Goal: Task Accomplishment & Management: Manage account settings

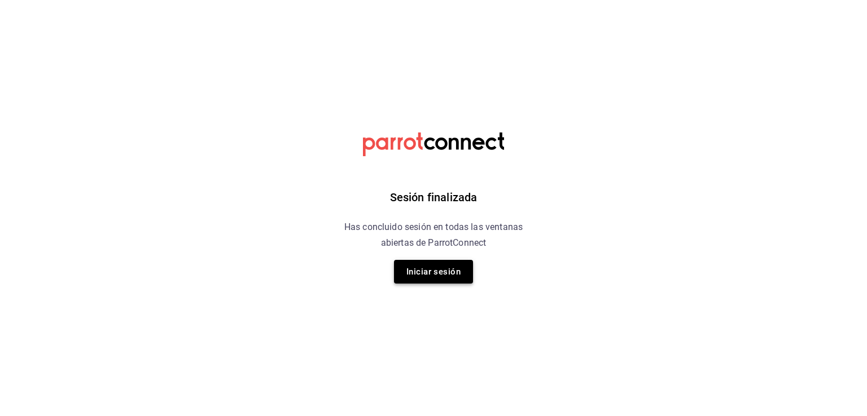
click at [446, 265] on button "Iniciar sesión" at bounding box center [433, 272] width 79 height 24
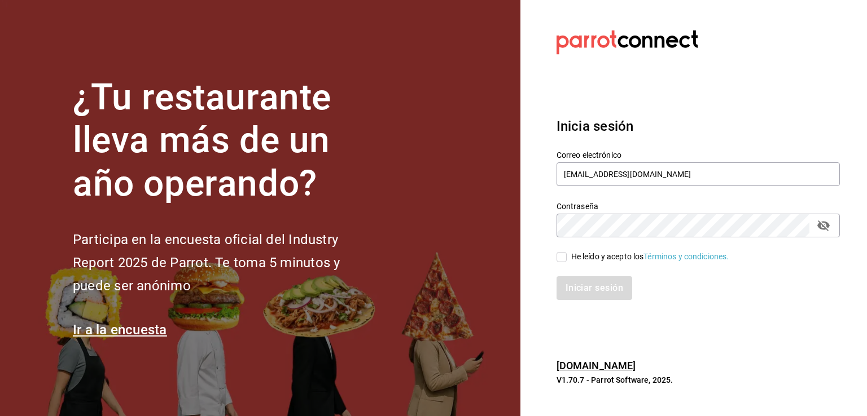
click at [561, 260] on input "He leído y acepto los Términos y condiciones." at bounding box center [561, 257] width 10 height 10
checkbox input "true"
click at [583, 302] on div "Inicia sesión Correo electrónico ruta64@edomex.com.mx Contraseña Contraseña He …" at bounding box center [697, 209] width 283 height 212
click at [576, 283] on button "Iniciar sesión" at bounding box center [594, 288] width 77 height 24
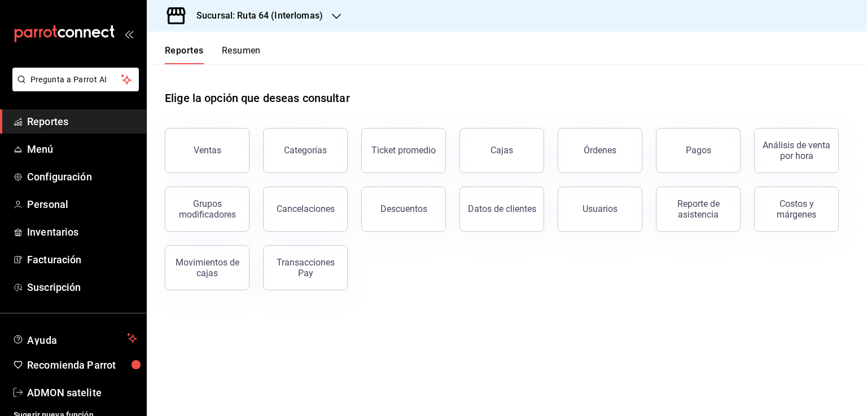
click at [316, 20] on h3 "Sucursal: Ruta 64 (Interlomas)" at bounding box center [254, 16] width 135 height 14
click at [169, 79] on span "Ruta 64 (Satelite)" at bounding box center [187, 74] width 62 height 12
click at [45, 152] on span "Menú" at bounding box center [82, 149] width 110 height 15
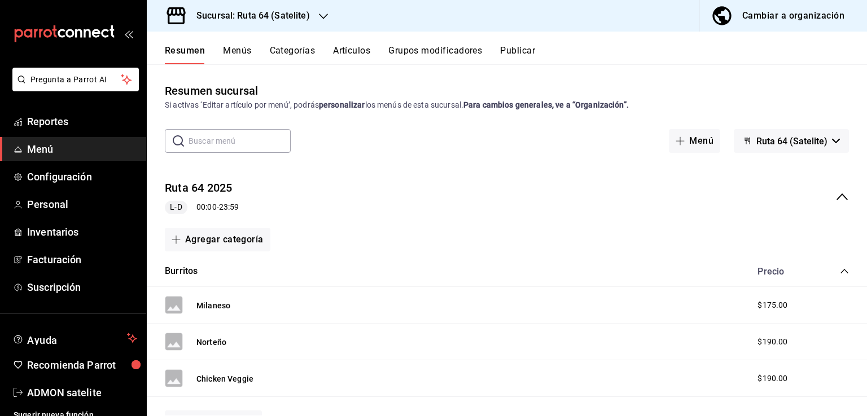
click at [279, 275] on div "Burritos Precio" at bounding box center [507, 272] width 720 height 32
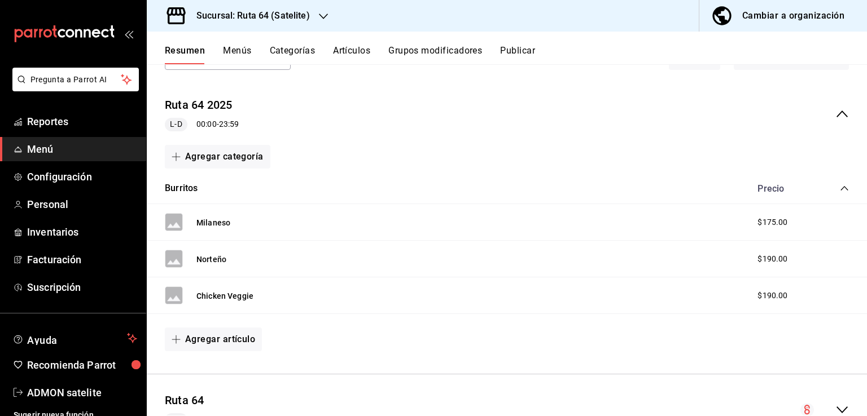
scroll to position [79, 0]
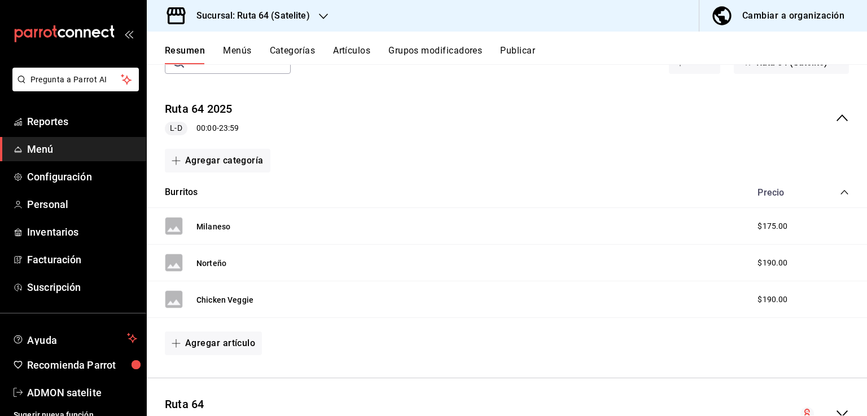
click at [840, 192] on icon "collapse-category-row" at bounding box center [844, 192] width 9 height 9
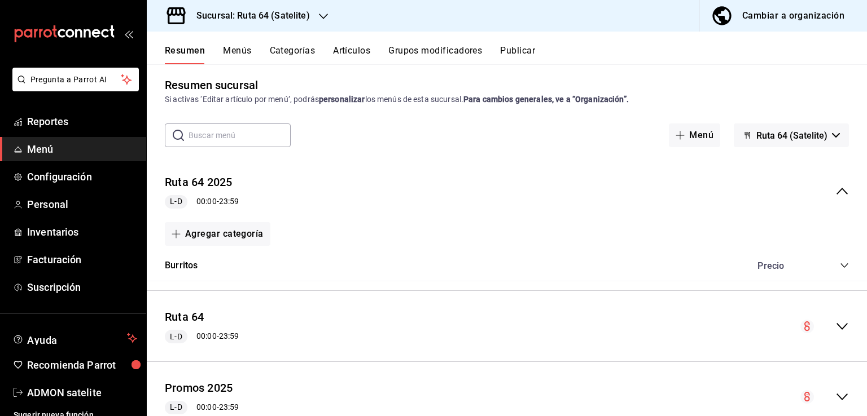
scroll to position [6, 0]
click at [835, 327] on icon "collapse-menu-row" at bounding box center [842, 326] width 14 height 14
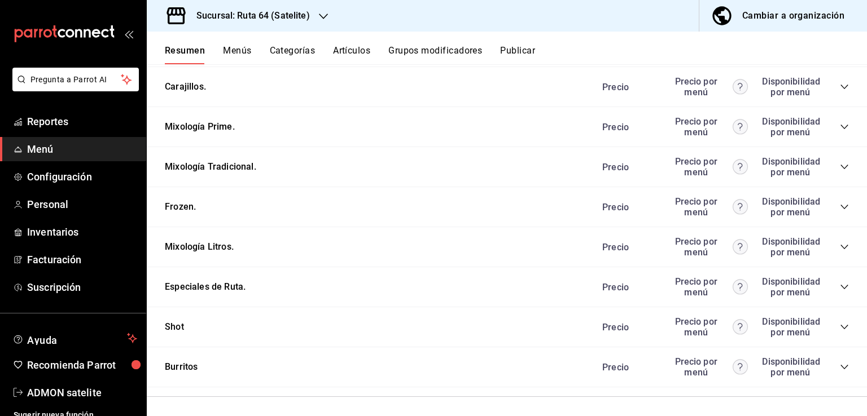
scroll to position [2807, 0]
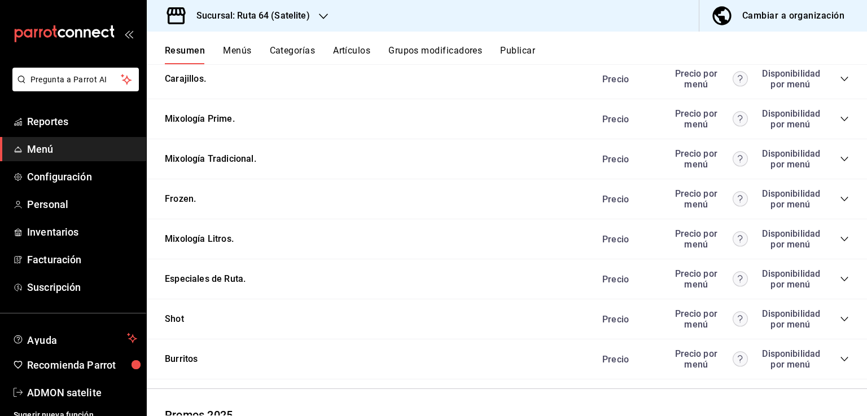
click at [840, 241] on icon "collapse-category-row" at bounding box center [843, 239] width 7 height 5
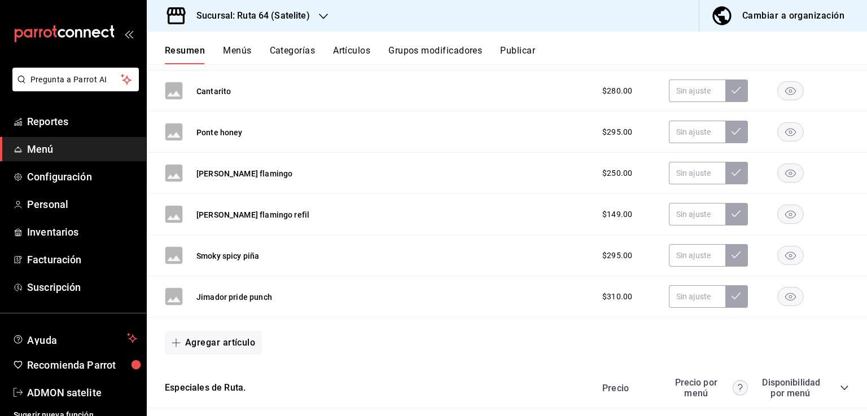
scroll to position [3409, 0]
click at [225, 342] on button "Agregar artículo" at bounding box center [213, 343] width 97 height 24
click at [217, 382] on li "Artículo nuevo" at bounding box center [209, 389] width 89 height 28
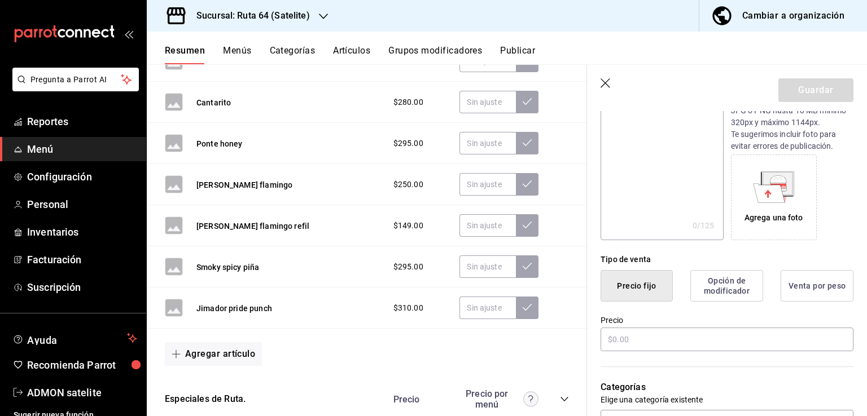
scroll to position [168, 0]
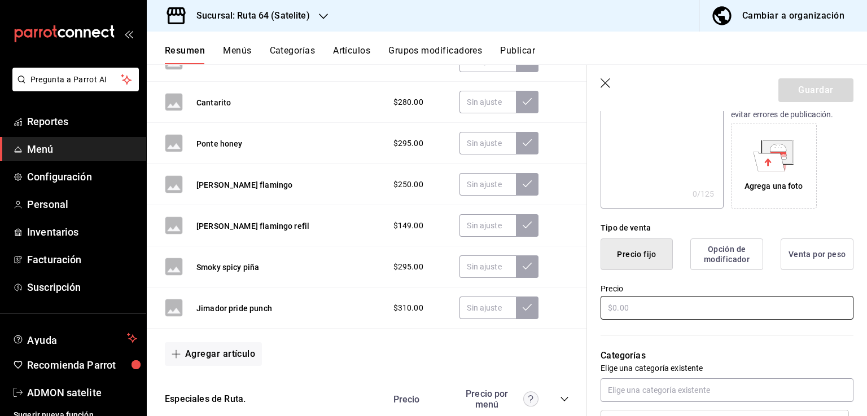
type input "[PERSON_NAME] y [PERSON_NAME]"
click at [639, 306] on input "text" at bounding box center [726, 308] width 253 height 24
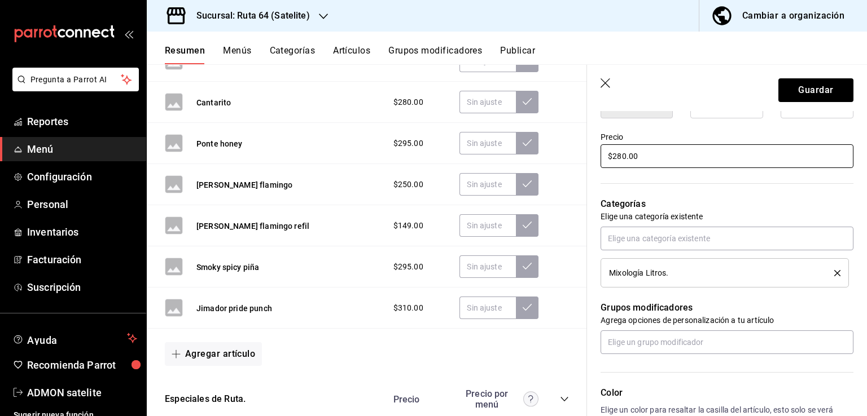
scroll to position [320, 0]
type input "$280.00"
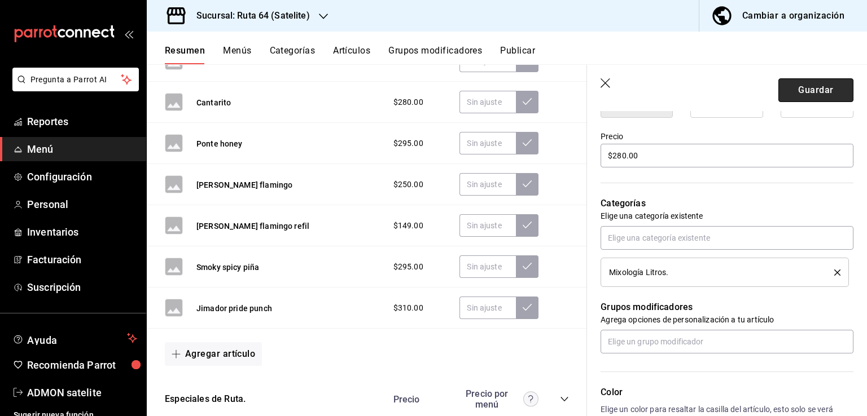
click at [814, 94] on button "Guardar" at bounding box center [815, 90] width 75 height 24
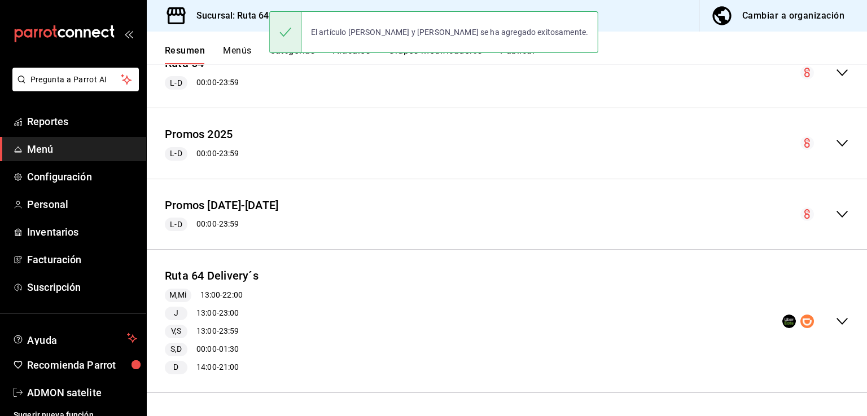
scroll to position [420, 0]
click at [836, 144] on icon "collapse-menu-row" at bounding box center [841, 143] width 11 height 7
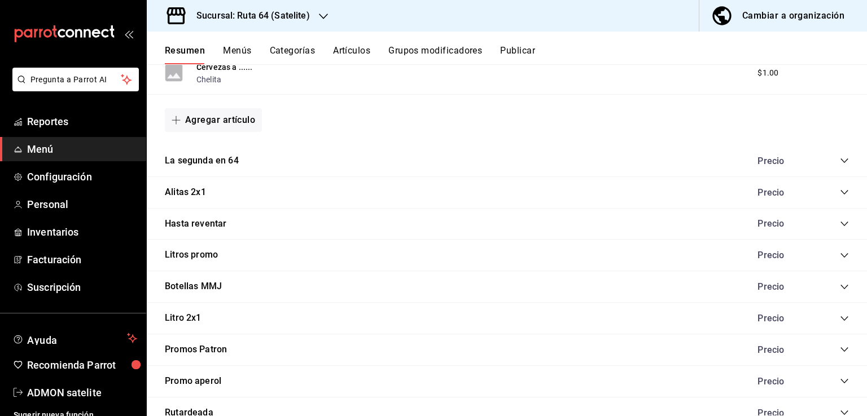
scroll to position [1121, 0]
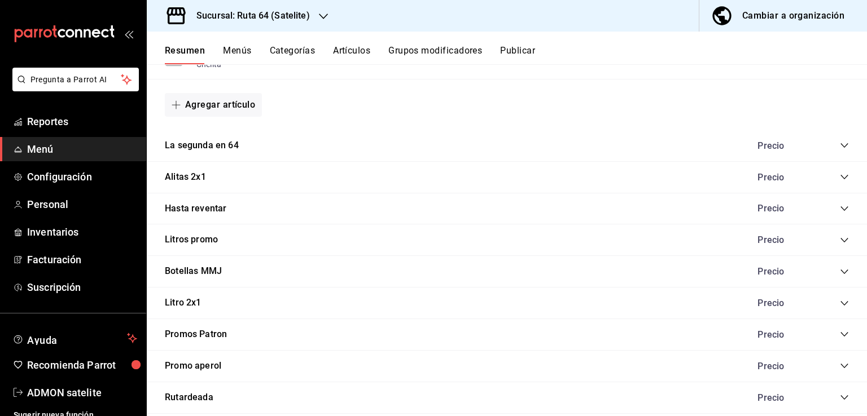
click at [840, 240] on icon "collapse-category-row" at bounding box center [844, 240] width 9 height 9
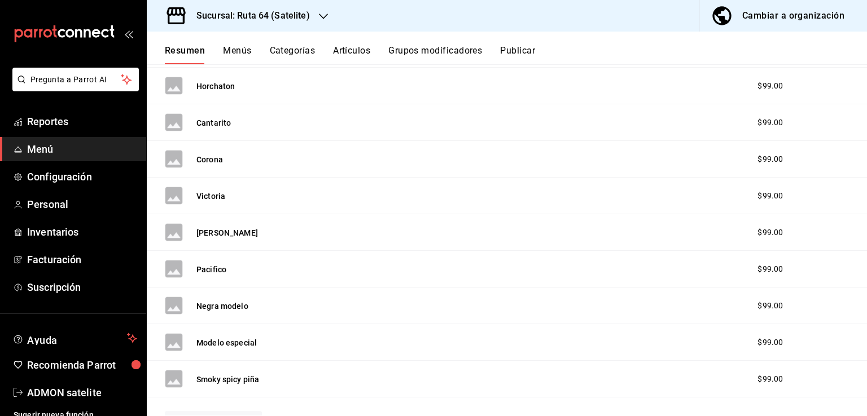
scroll to position [1825, 0]
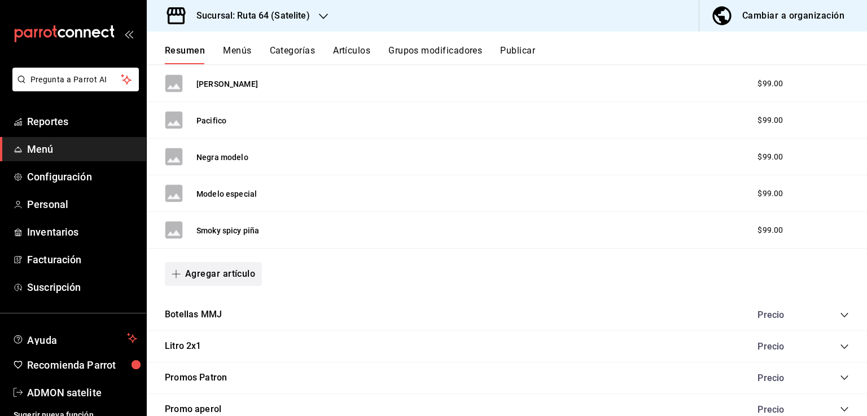
click at [215, 265] on button "Agregar artículo" at bounding box center [213, 274] width 97 height 24
click at [222, 321] on li "Artículo nuevo" at bounding box center [209, 328] width 89 height 28
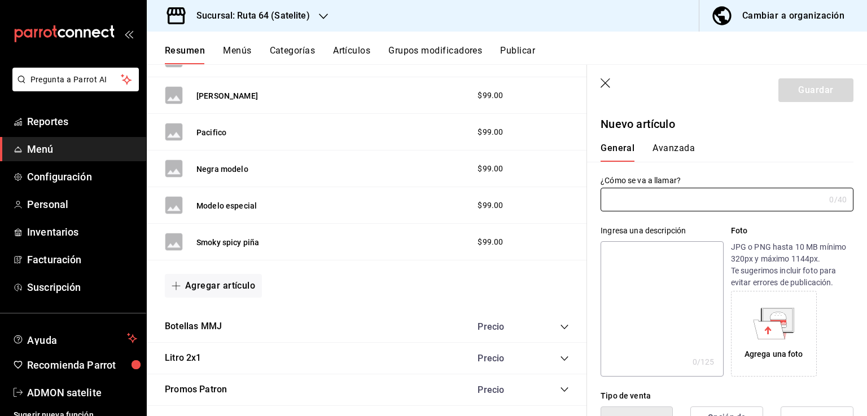
type input "AR-1758420746700"
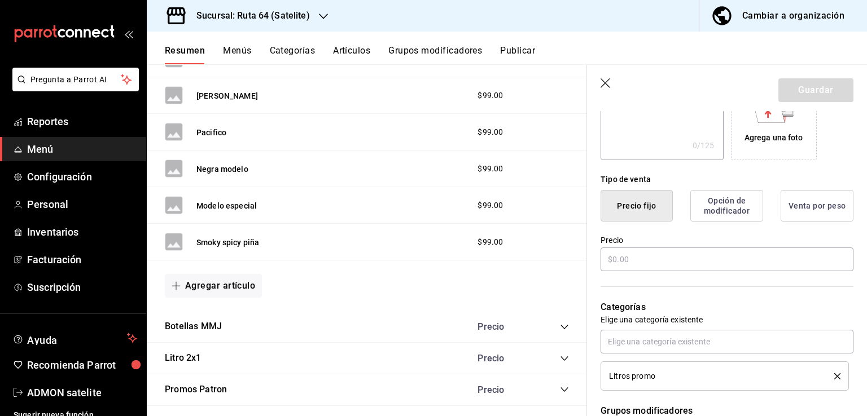
scroll to position [218, 0]
type input "[PERSON_NAME] y [PERSON_NAME] promo"
click at [639, 254] on input "text" at bounding box center [726, 258] width 253 height 24
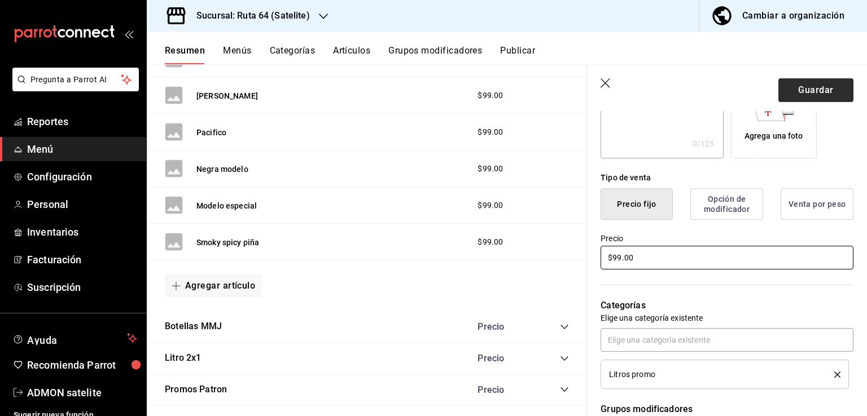
type input "$99.00"
click at [804, 98] on button "Guardar" at bounding box center [815, 90] width 75 height 24
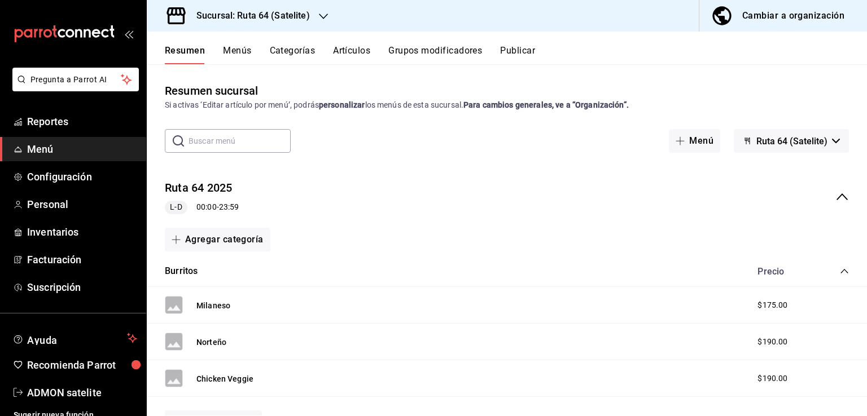
click at [520, 61] on button "Publicar" at bounding box center [517, 54] width 35 height 19
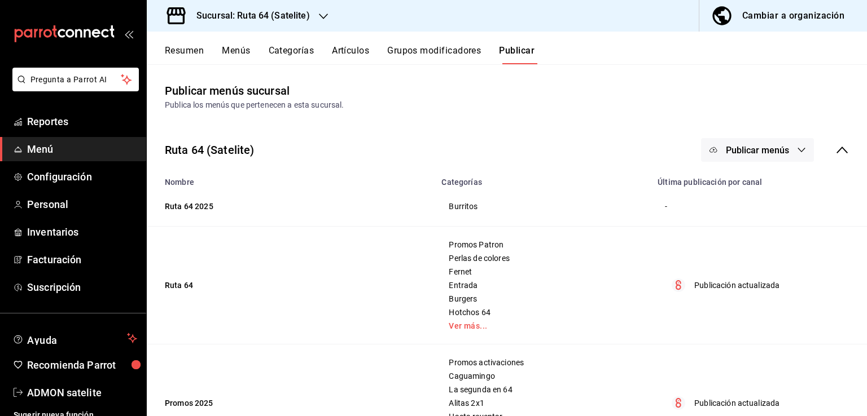
click at [232, 41] on div "Resumen Menús Categorías Artículos Grupos modificadores Publicar" at bounding box center [507, 48] width 720 height 33
click at [238, 69] on main "Publicar menús sucursal Publica los menús que pertenecen a esta sucursal. Ruta …" at bounding box center [507, 390] width 720 height 652
click at [238, 59] on button "Menús" at bounding box center [236, 54] width 28 height 19
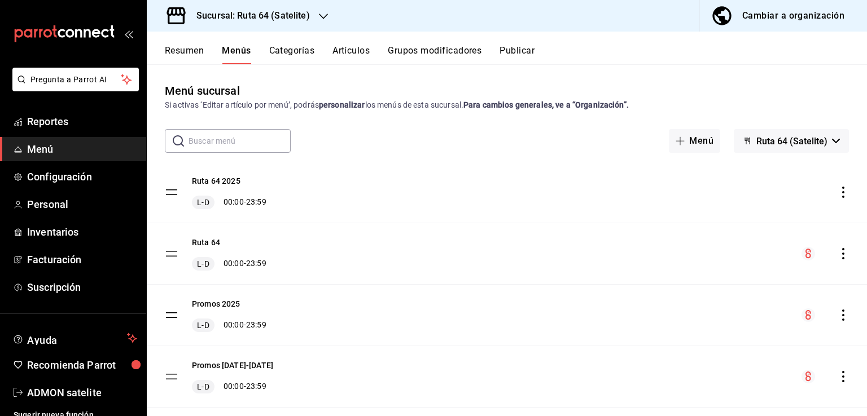
click at [185, 54] on button "Resumen" at bounding box center [184, 54] width 39 height 19
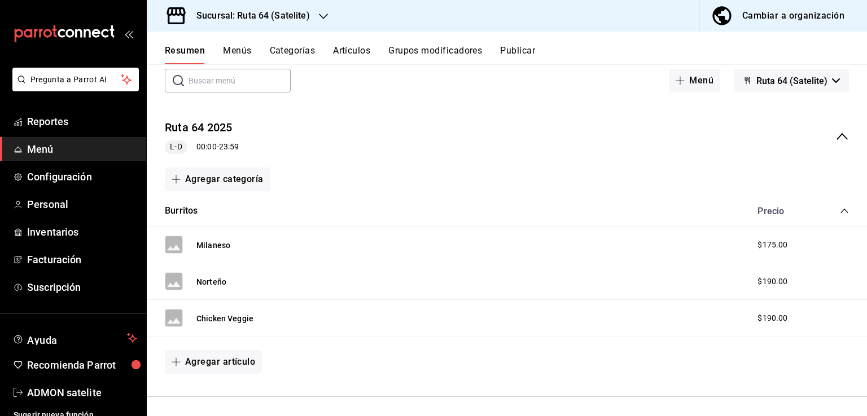
scroll to position [61, 0]
click at [835, 134] on icon "collapse-menu-row" at bounding box center [842, 136] width 14 height 14
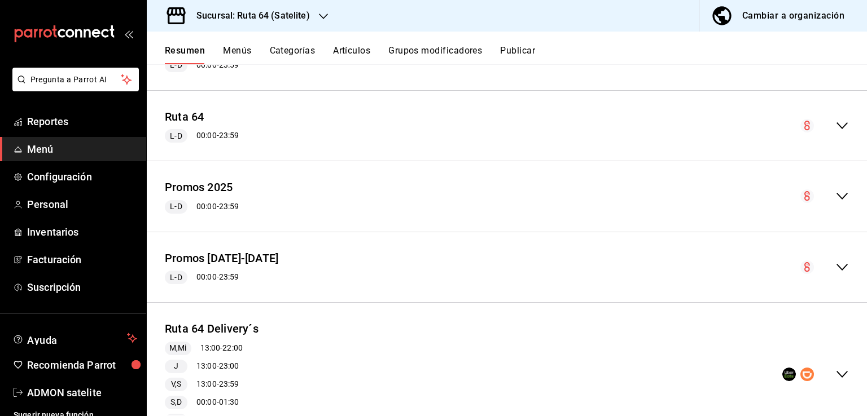
scroll to position [144, 0]
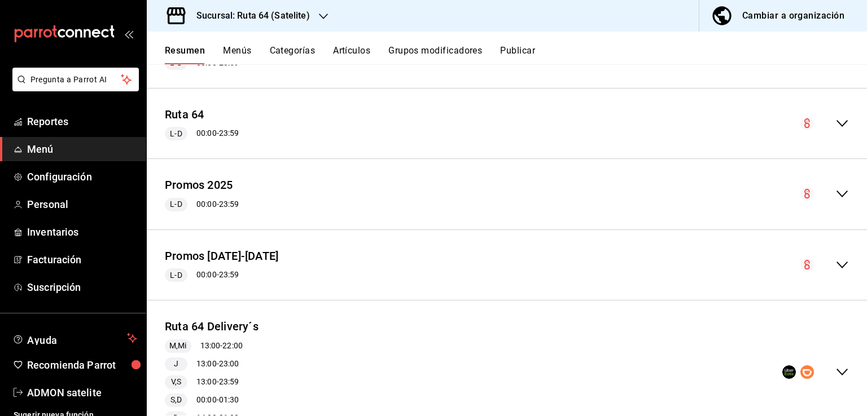
click at [839, 197] on icon "collapse-menu-row" at bounding box center [842, 194] width 14 height 14
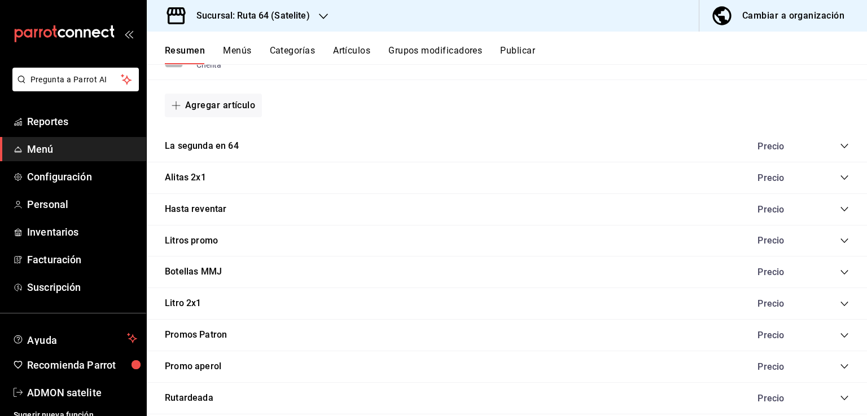
scroll to position [898, 0]
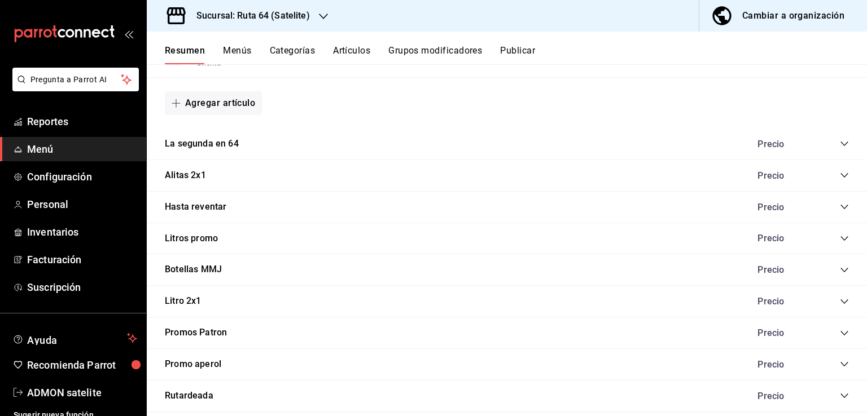
click at [840, 301] on icon "collapse-category-row" at bounding box center [844, 301] width 9 height 9
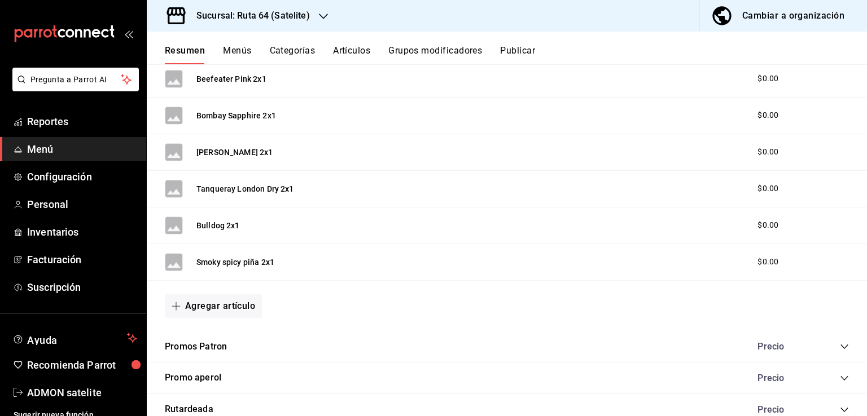
scroll to position [4078, 0]
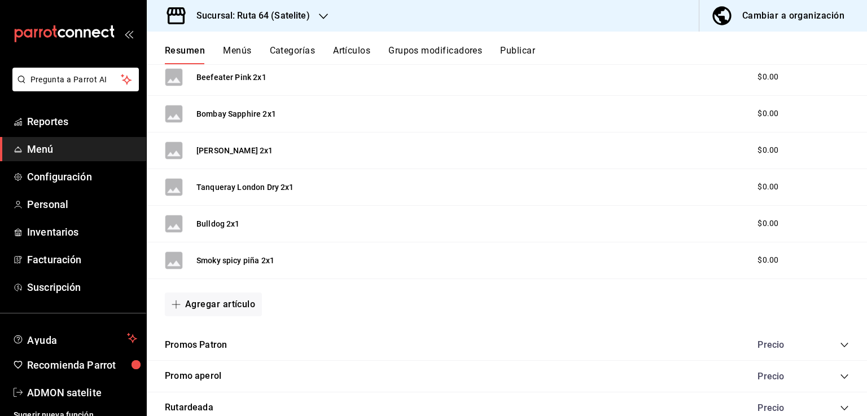
click at [194, 307] on div "Agregar artículo" at bounding box center [507, 304] width 720 height 51
click at [210, 297] on button "Agregar artículo" at bounding box center [213, 305] width 97 height 24
click at [216, 354] on li "Artículo nuevo" at bounding box center [209, 352] width 89 height 28
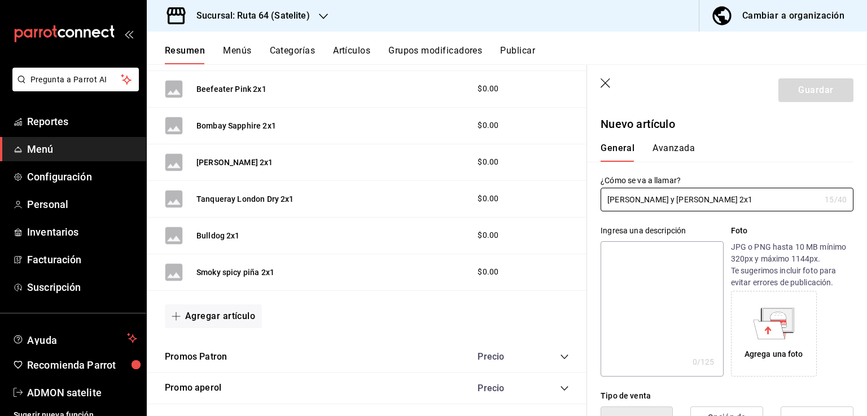
scroll to position [287, 0]
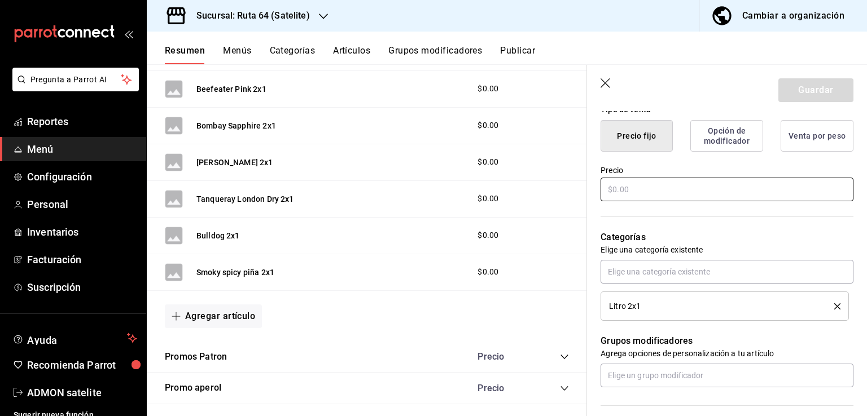
type input "[PERSON_NAME] y [PERSON_NAME] 2x1"
click at [644, 196] on input "text" at bounding box center [726, 190] width 253 height 24
type input "$0.00"
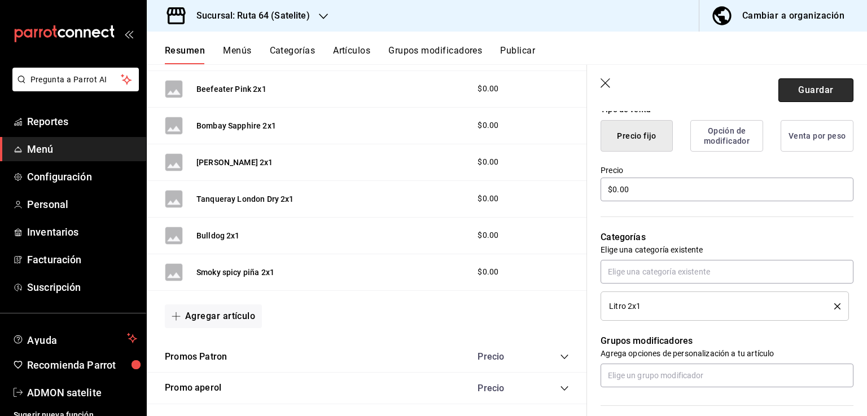
click at [786, 94] on button "Guardar" at bounding box center [815, 90] width 75 height 24
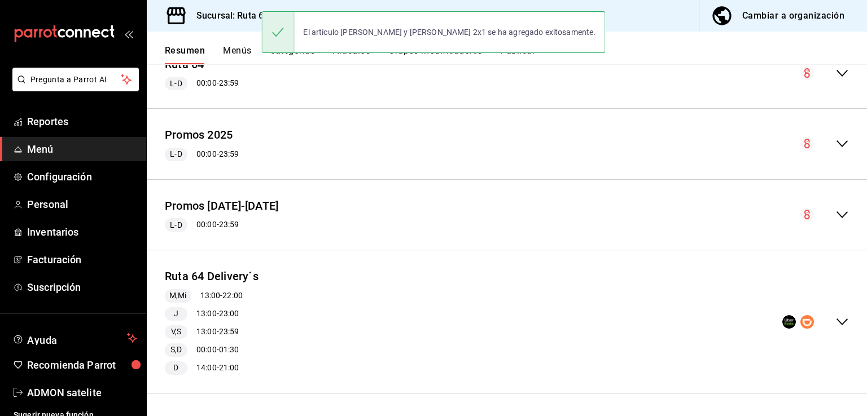
scroll to position [420, 0]
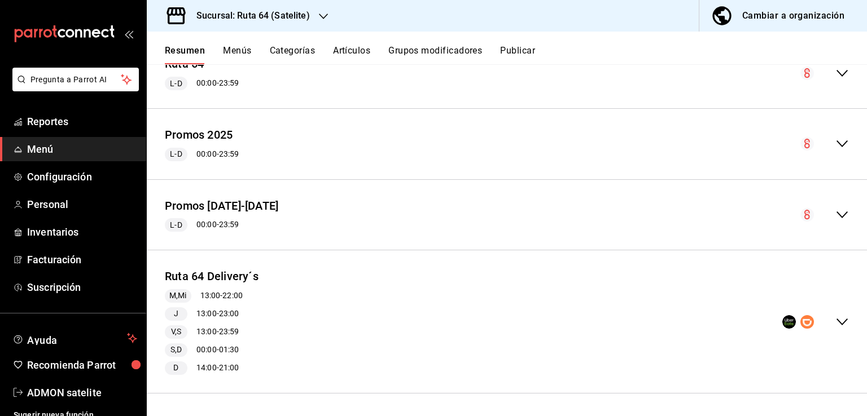
click at [494, 48] on div "Resumen Menús Categorías Artículos Grupos modificadores Publicar" at bounding box center [516, 54] width 702 height 19
click at [537, 52] on div "Resumen Menús Categorías Artículos Grupos modificadores Publicar" at bounding box center [516, 54] width 702 height 19
click at [509, 48] on button "Publicar" at bounding box center [517, 54] width 35 height 19
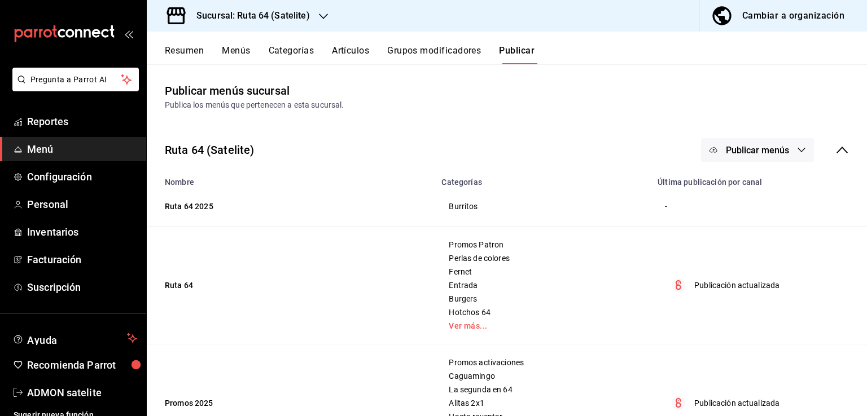
click at [784, 144] on button "Publicar menús" at bounding box center [757, 150] width 113 height 24
click at [742, 194] on li "Punto de venta" at bounding box center [749, 187] width 104 height 32
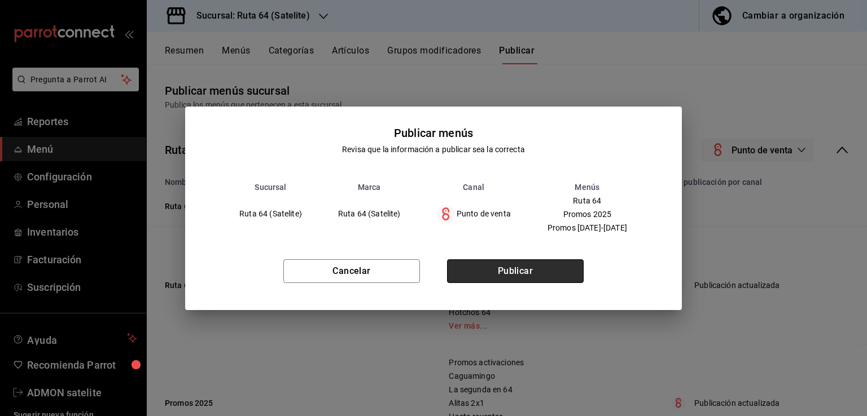
click at [525, 263] on button "Publicar" at bounding box center [515, 272] width 137 height 24
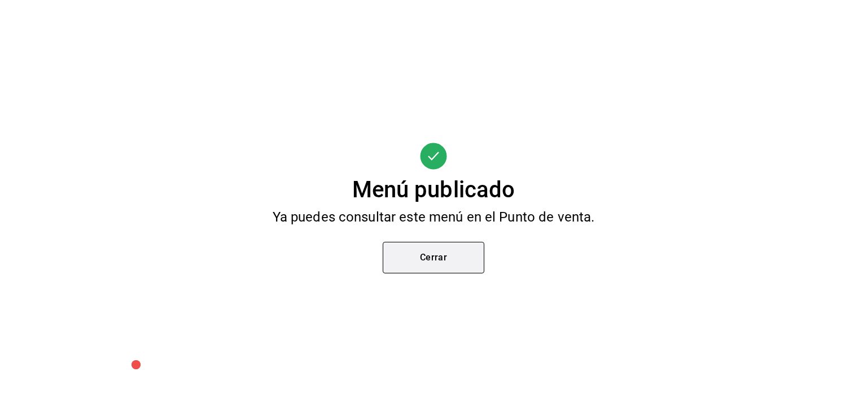
click at [473, 251] on button "Cerrar" at bounding box center [434, 258] width 102 height 32
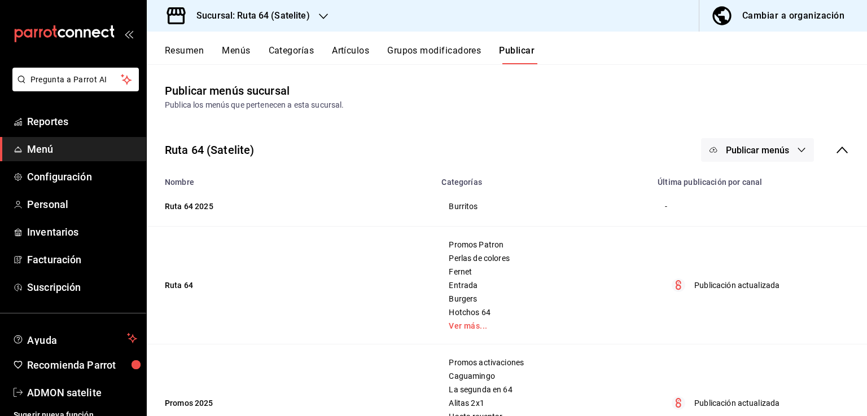
click at [787, 137] on div "Ruta 64 (Satelite) Publicar menús" at bounding box center [507, 150] width 720 height 42
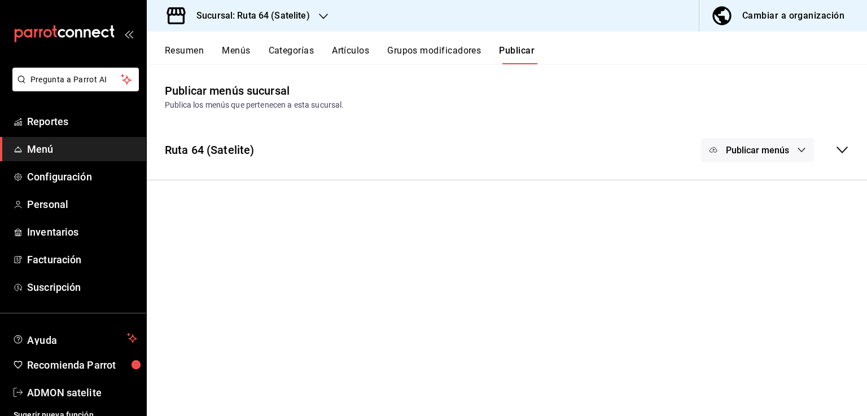
click at [778, 155] on span "Publicar menús" at bounding box center [757, 150] width 63 height 11
click at [771, 186] on span "Punto de venta" at bounding box center [773, 187] width 54 height 12
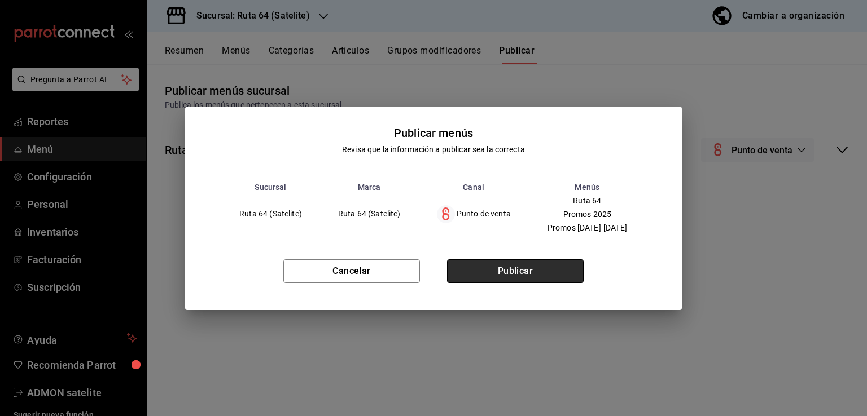
click at [555, 273] on button "Publicar" at bounding box center [515, 272] width 137 height 24
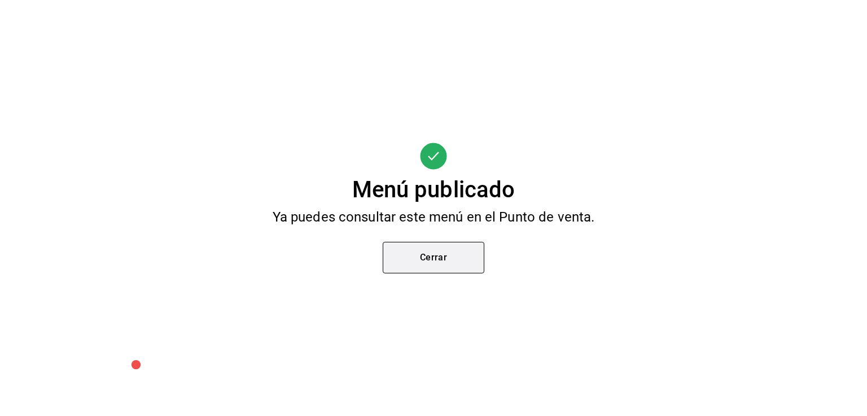
click at [425, 258] on button "Cerrar" at bounding box center [434, 258] width 102 height 32
